Goal: Transaction & Acquisition: Subscribe to service/newsletter

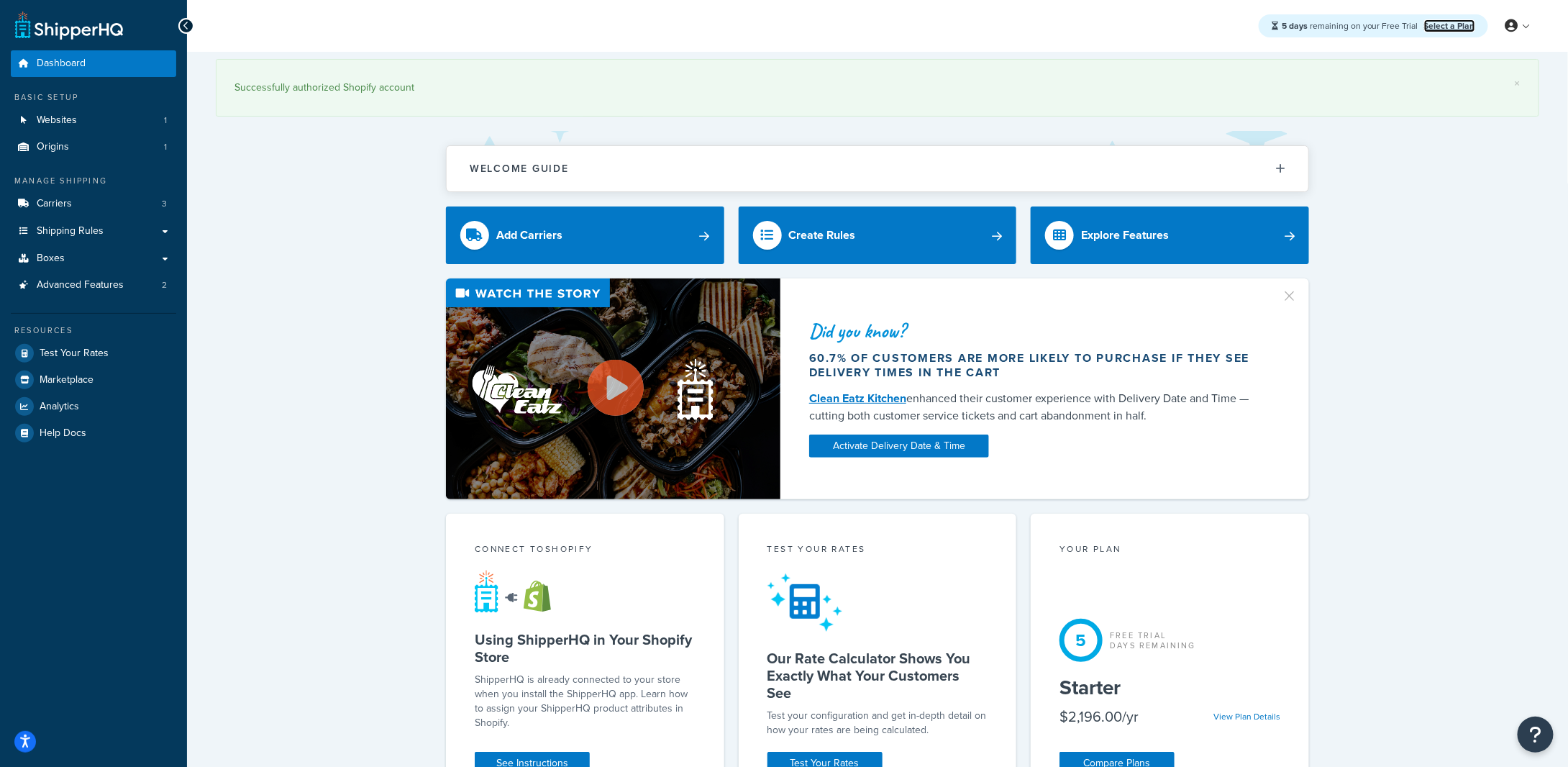
click at [1436, 20] on link "Select a Plan" at bounding box center [1450, 26] width 51 height 13
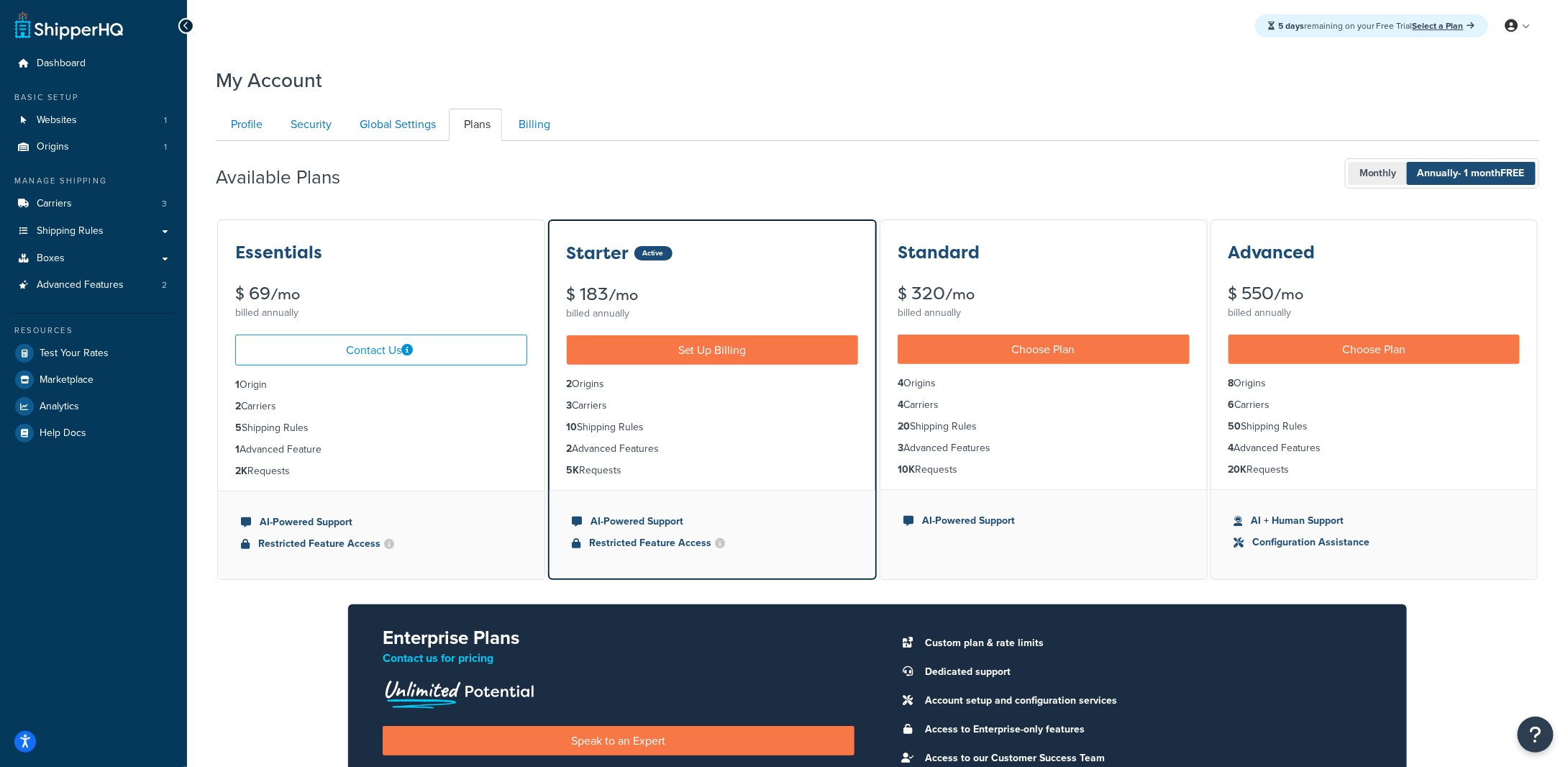
click at [1364, 180] on span "Monthly" at bounding box center [1379, 173] width 59 height 23
click at [919, 445] on li "3 Advanced Features" at bounding box center [1044, 448] width 292 height 16
click at [1462, 173] on span "- 1 month FREE" at bounding box center [1491, 173] width 66 height 15
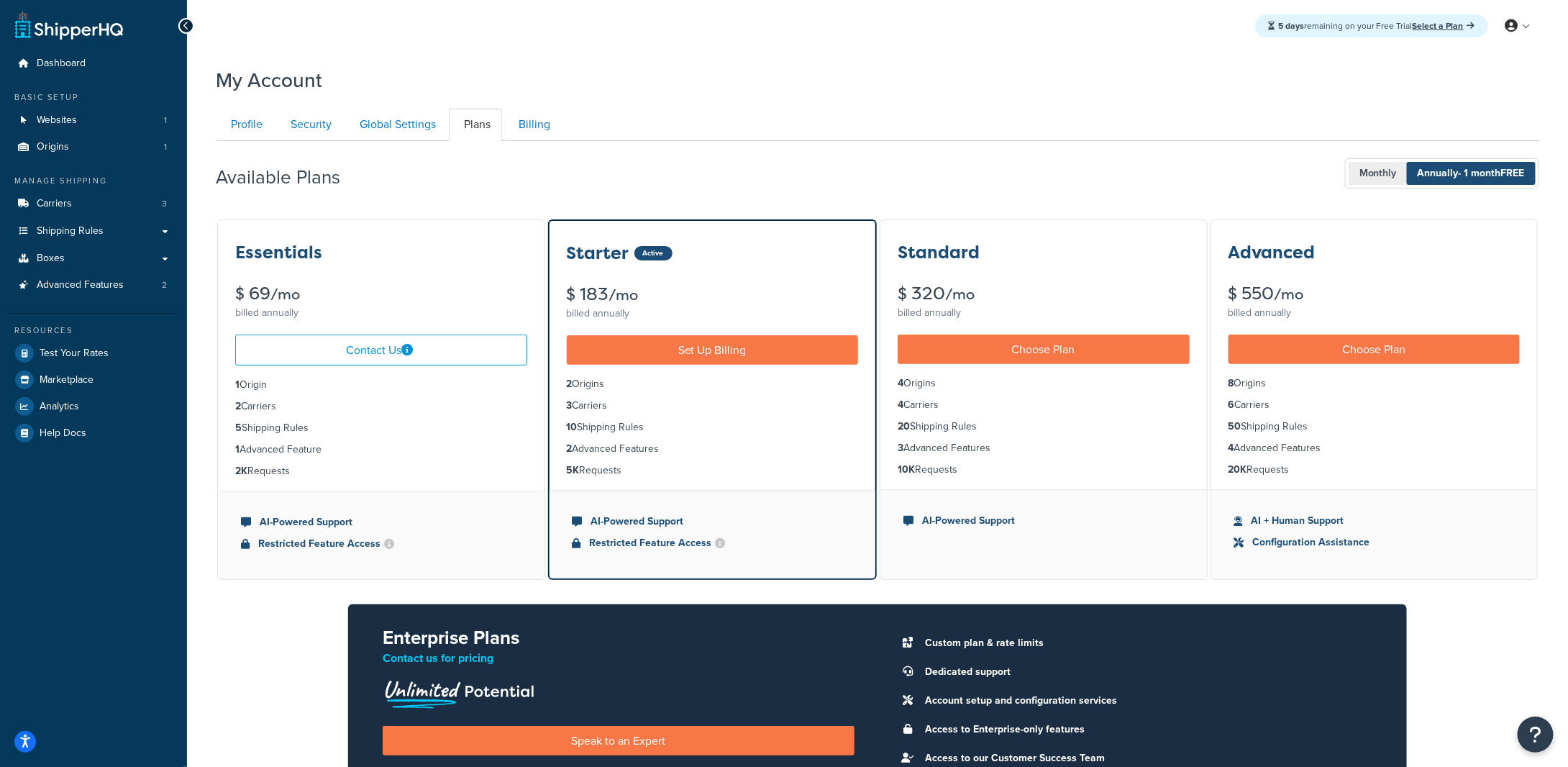
click at [1364, 166] on span "Monthly" at bounding box center [1379, 173] width 59 height 23
click at [1149, 238] on div "Standard $ 350 /mo billed monthly" at bounding box center [1043, 272] width 327 height 103
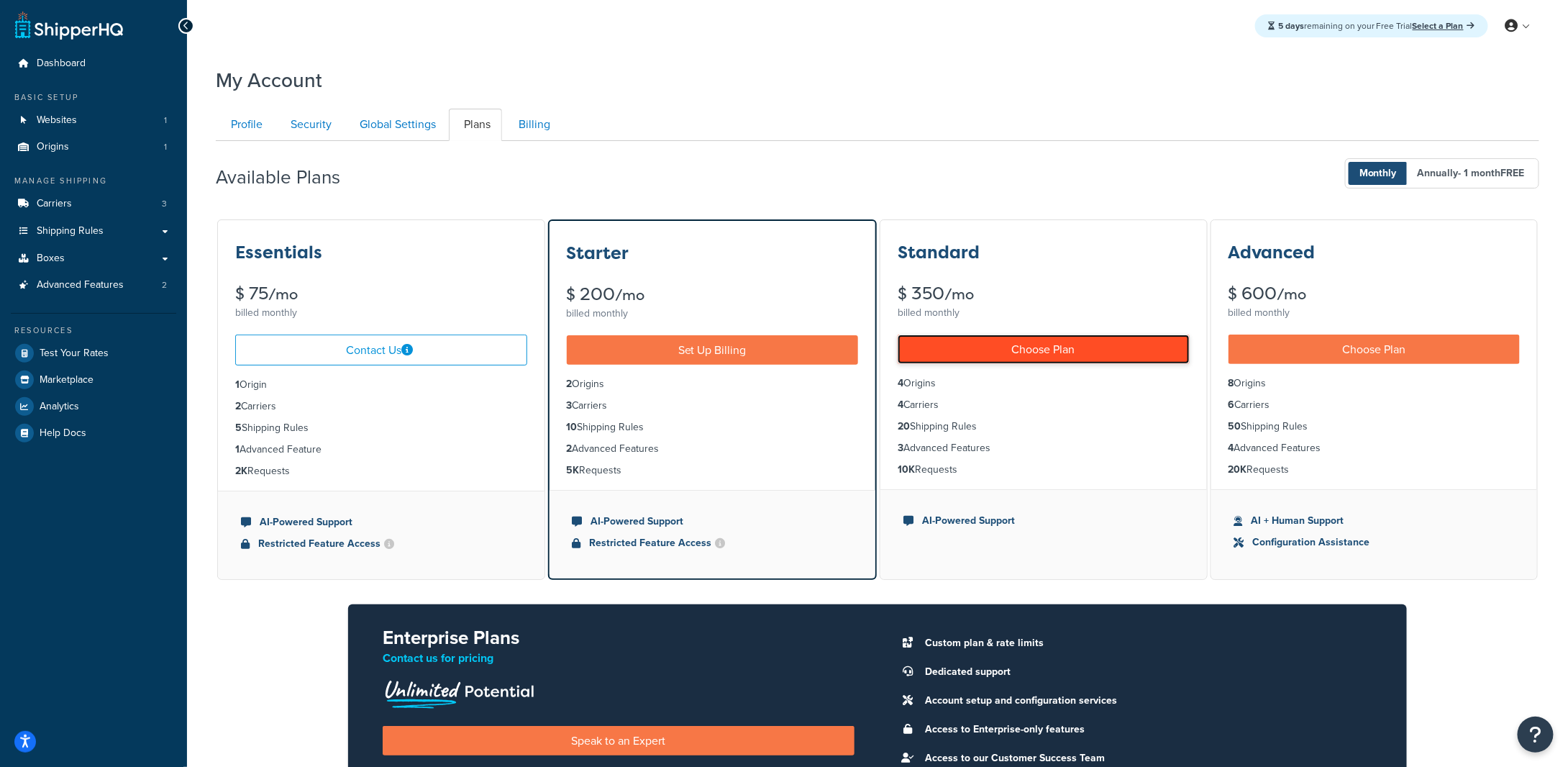
click at [1102, 342] on link "Choose Plan" at bounding box center [1044, 349] width 292 height 30
